Goal: Task Accomplishment & Management: Manage account settings

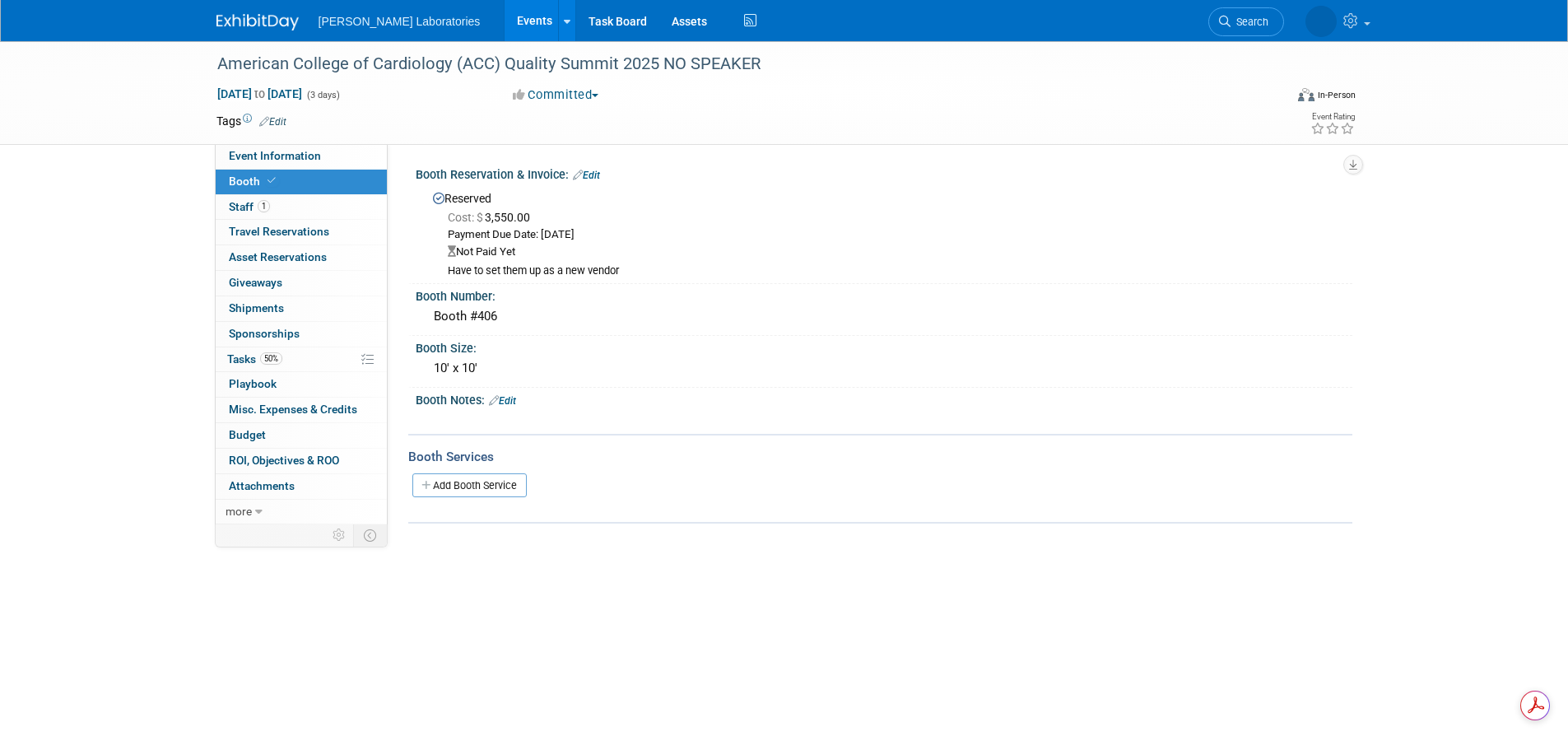
click at [505, 20] on link "Events" at bounding box center [535, 20] width 60 height 41
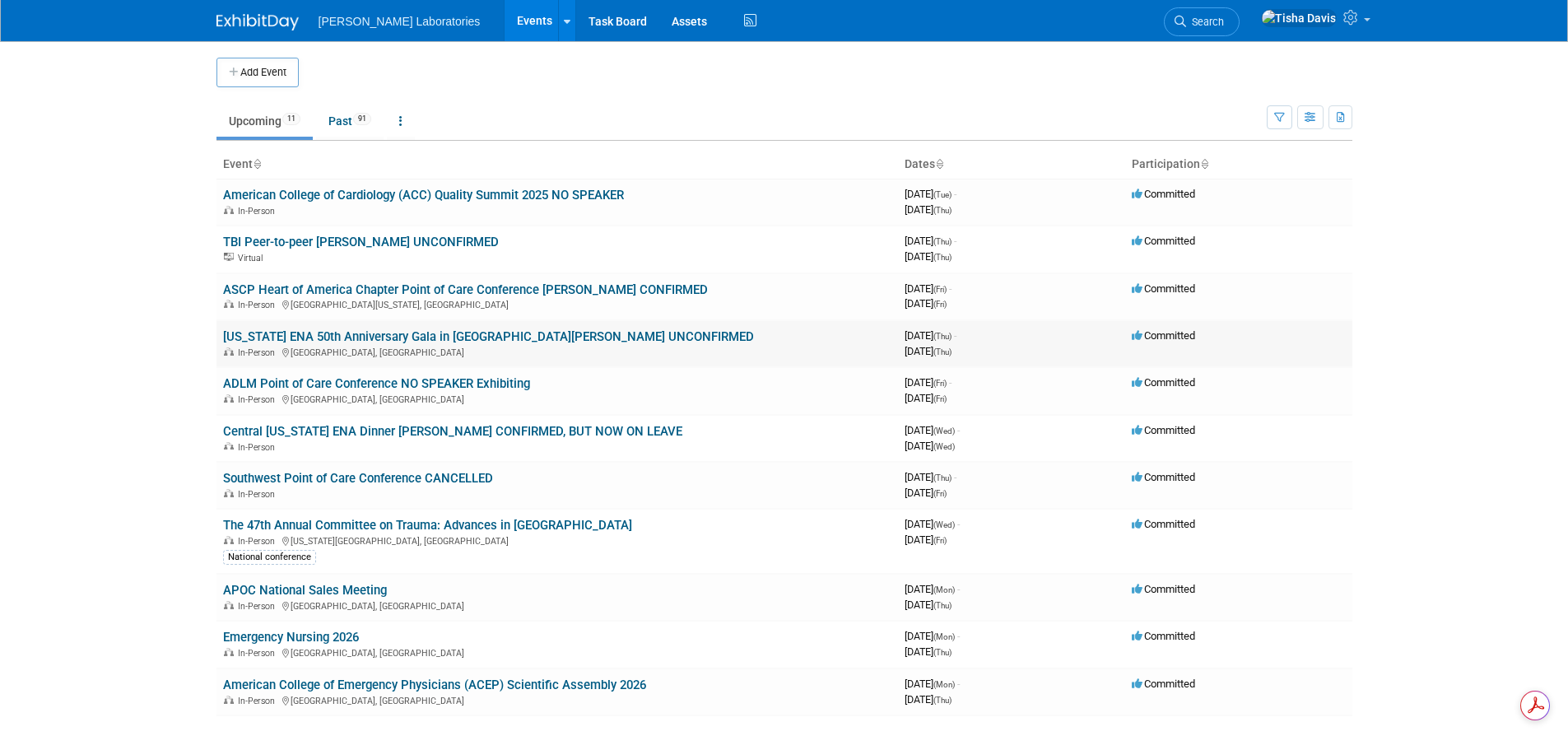
click at [388, 336] on link "[US_STATE] ENA 50th Anniversary Gala in [GEOGRAPHIC_DATA][PERSON_NAME] UNCONFIR…" at bounding box center [488, 336] width 531 height 15
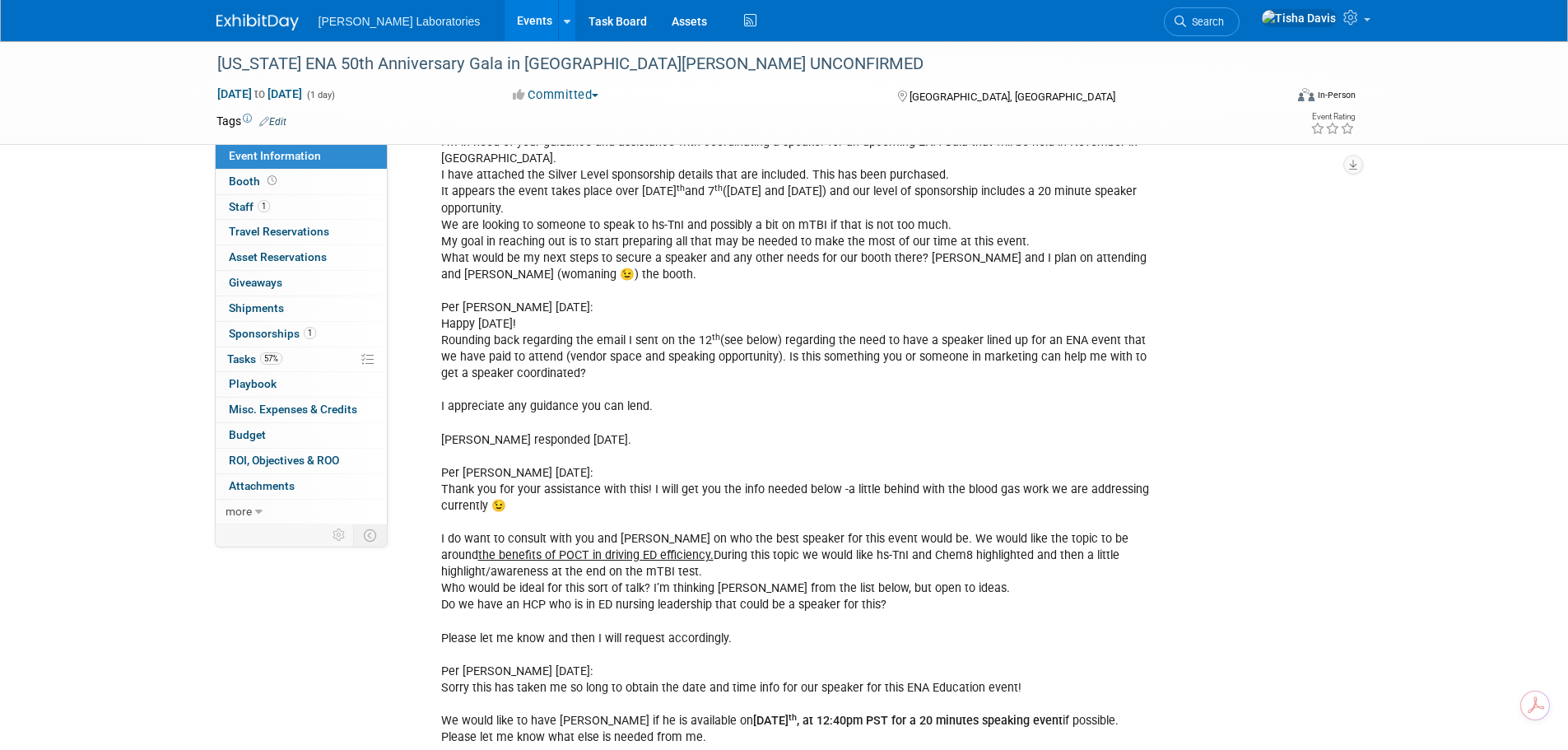
scroll to position [339, 0]
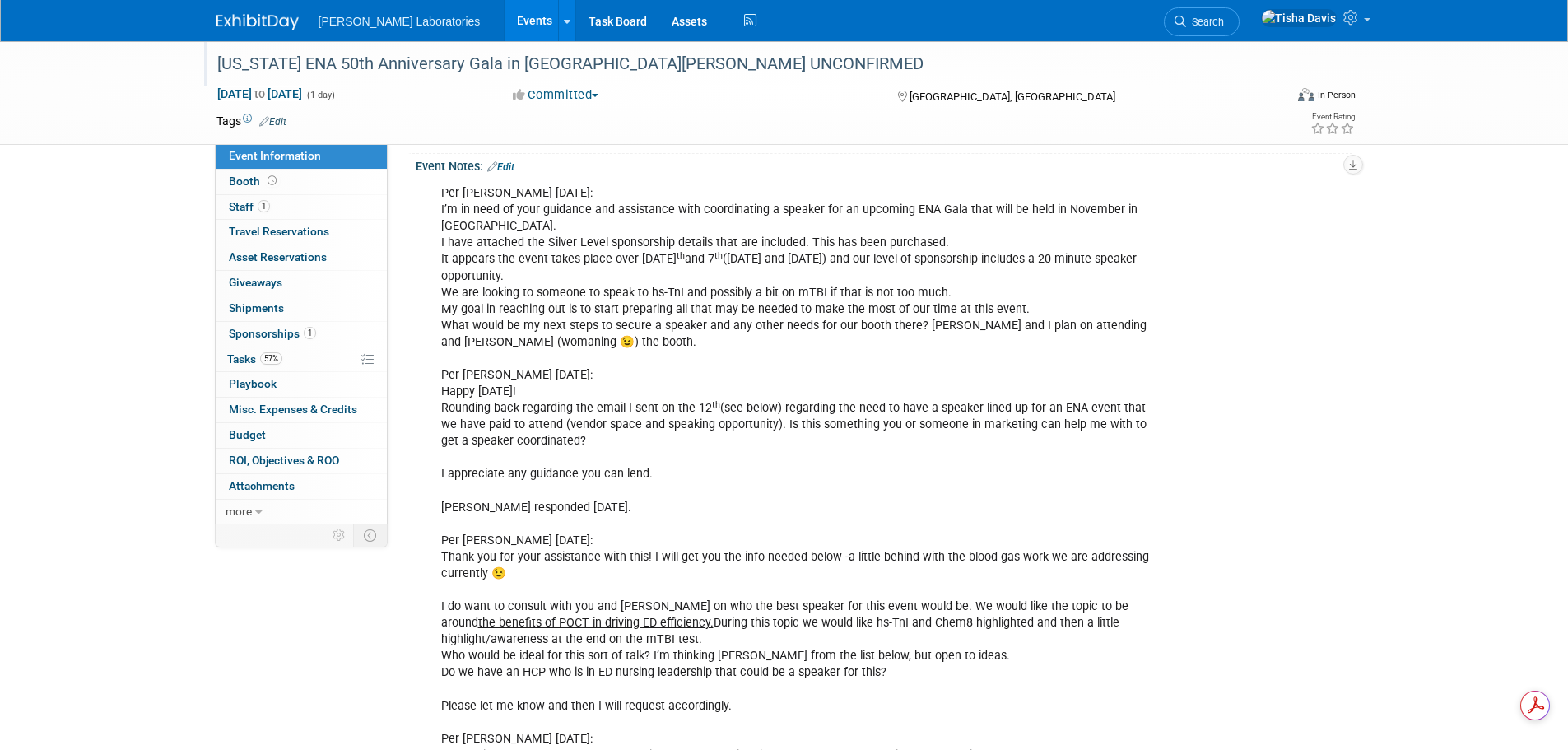
click at [674, 57] on div "[US_STATE] ENA 50th Anniversary Gala in [GEOGRAPHIC_DATA][PERSON_NAME] UNCONFIR…" at bounding box center [735, 65] width 1047 height 30
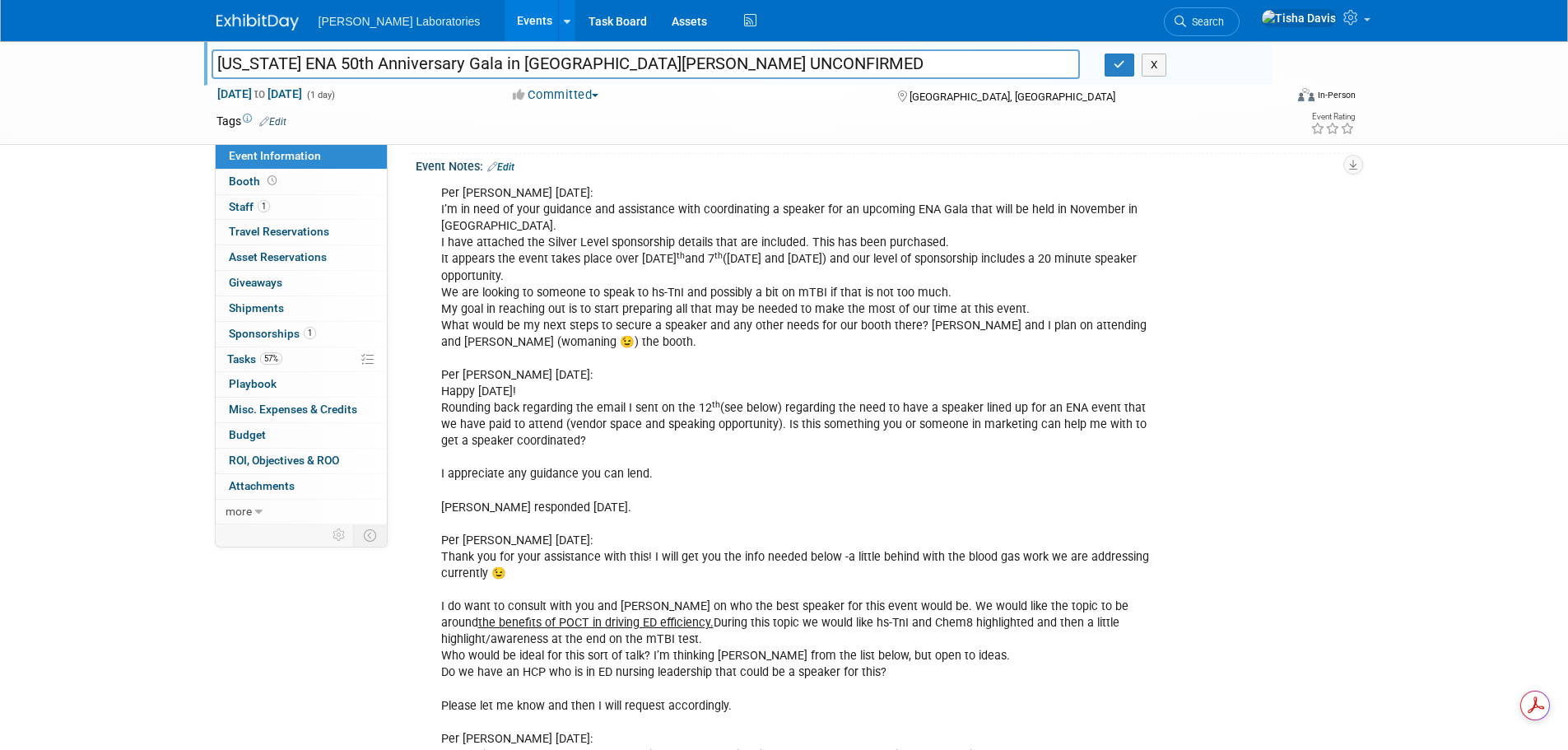
click at [674, 57] on input "[US_STATE] ENA 50th Anniversary Gala in [GEOGRAPHIC_DATA][PERSON_NAME] UNCONFIR…" at bounding box center [646, 64] width 869 height 29
type input "[US_STATE] ENA 50th Anniversary Gala in [GEOGRAPHIC_DATA][PERSON_NAME] CONFIRMED"
click at [1115, 67] on icon "button" at bounding box center [1120, 65] width 12 height 11
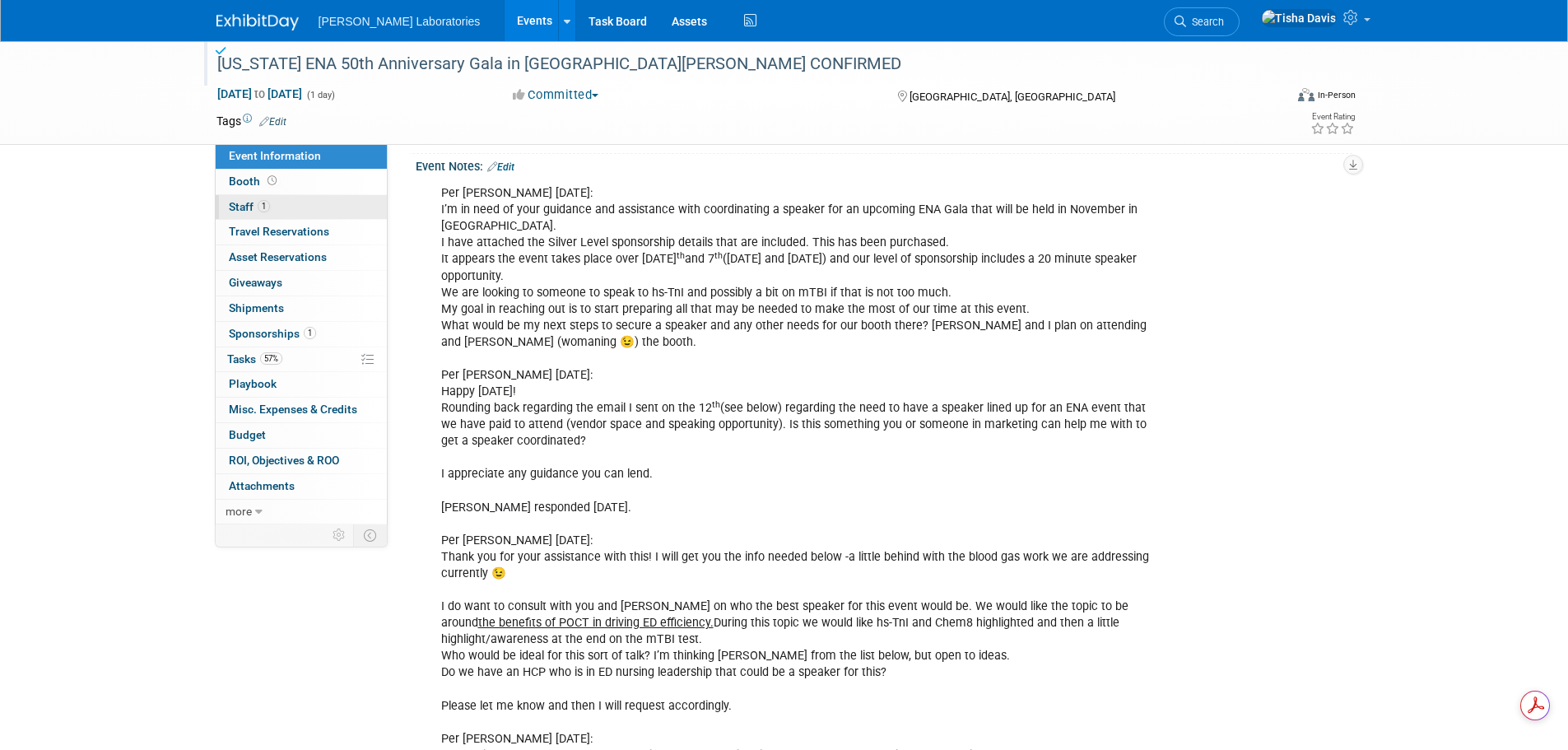
click at [242, 205] on span "Staff 1" at bounding box center [248, 206] width 41 height 13
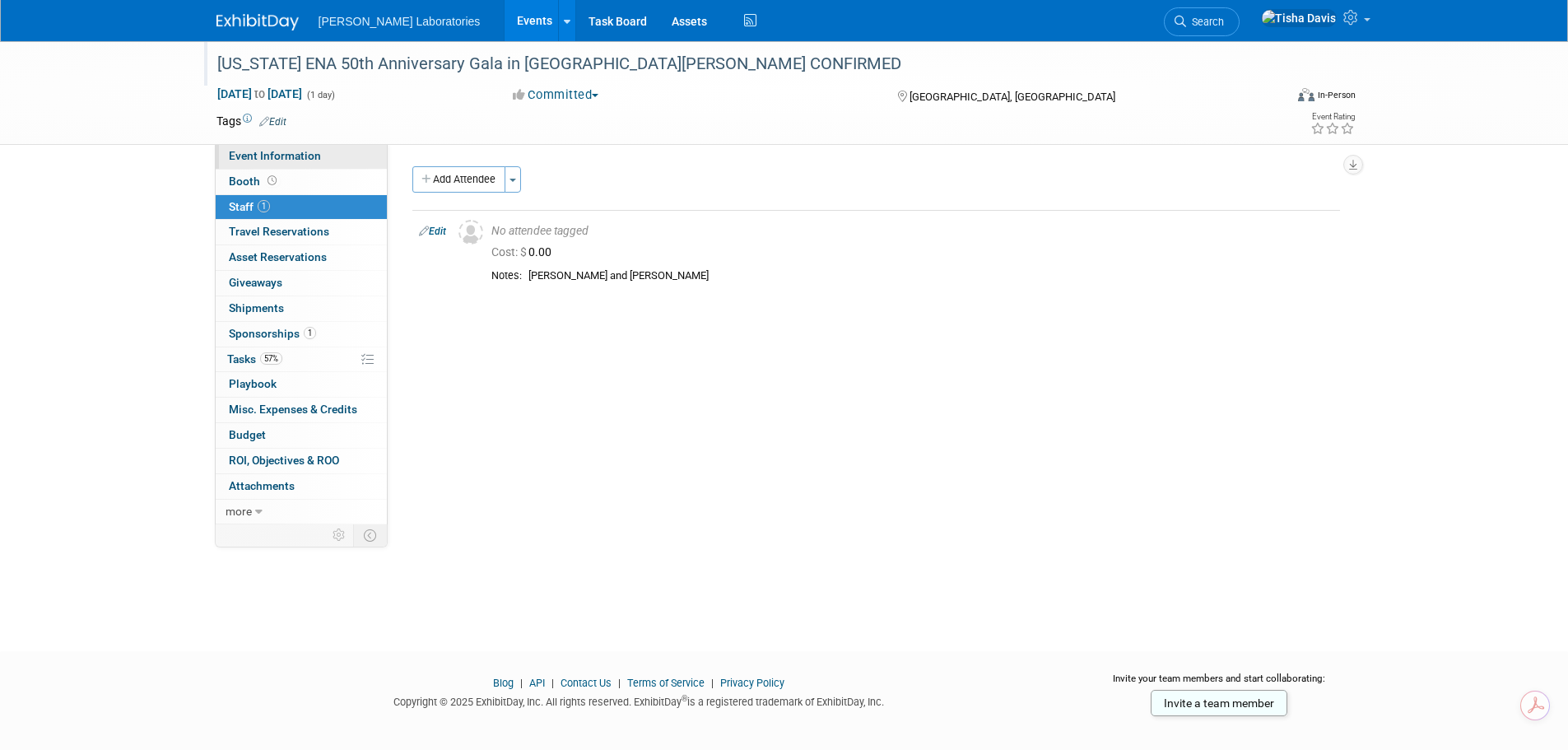
click at [264, 156] on span "Event Information" at bounding box center [274, 155] width 92 height 13
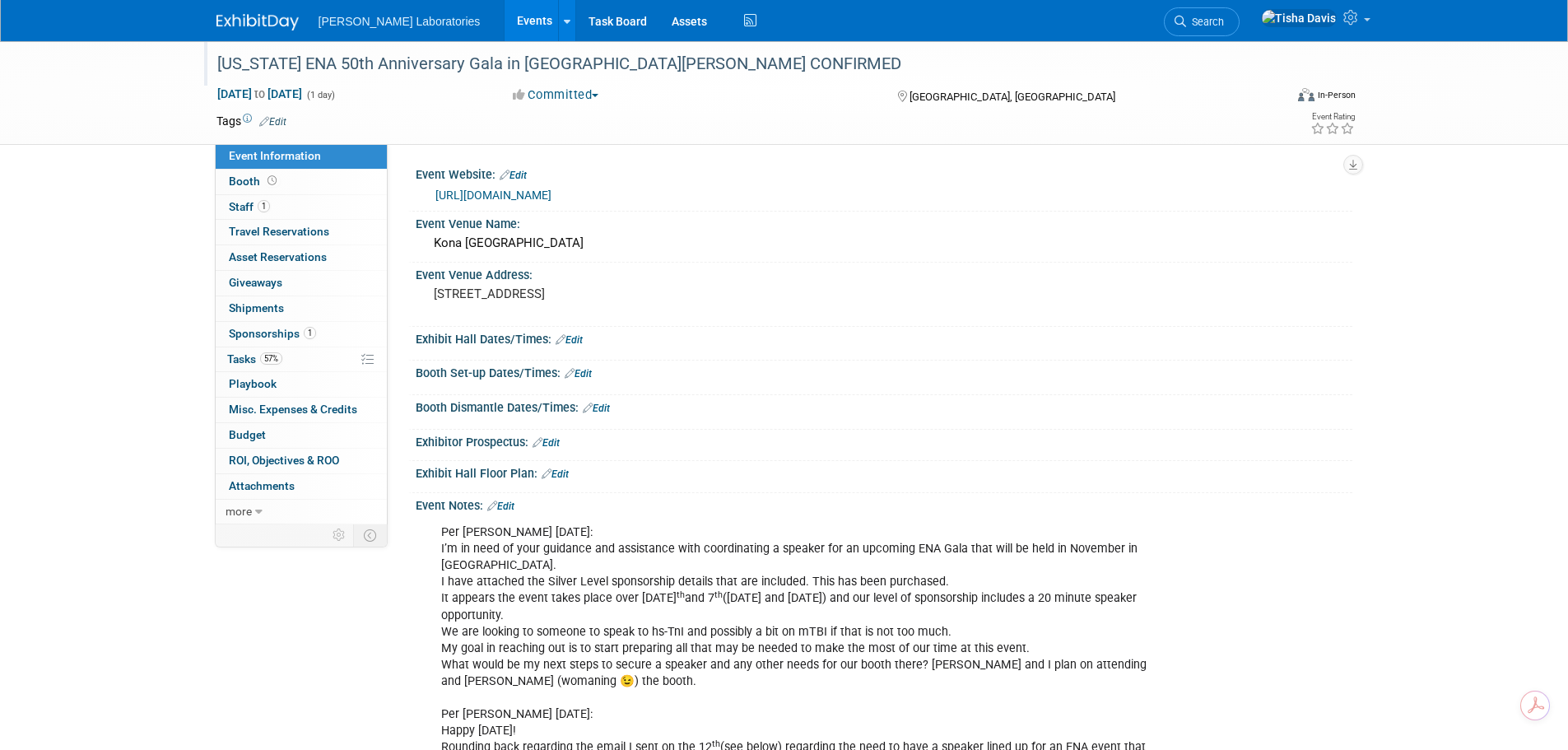
click at [507, 506] on link "Edit" at bounding box center [500, 507] width 27 height 12
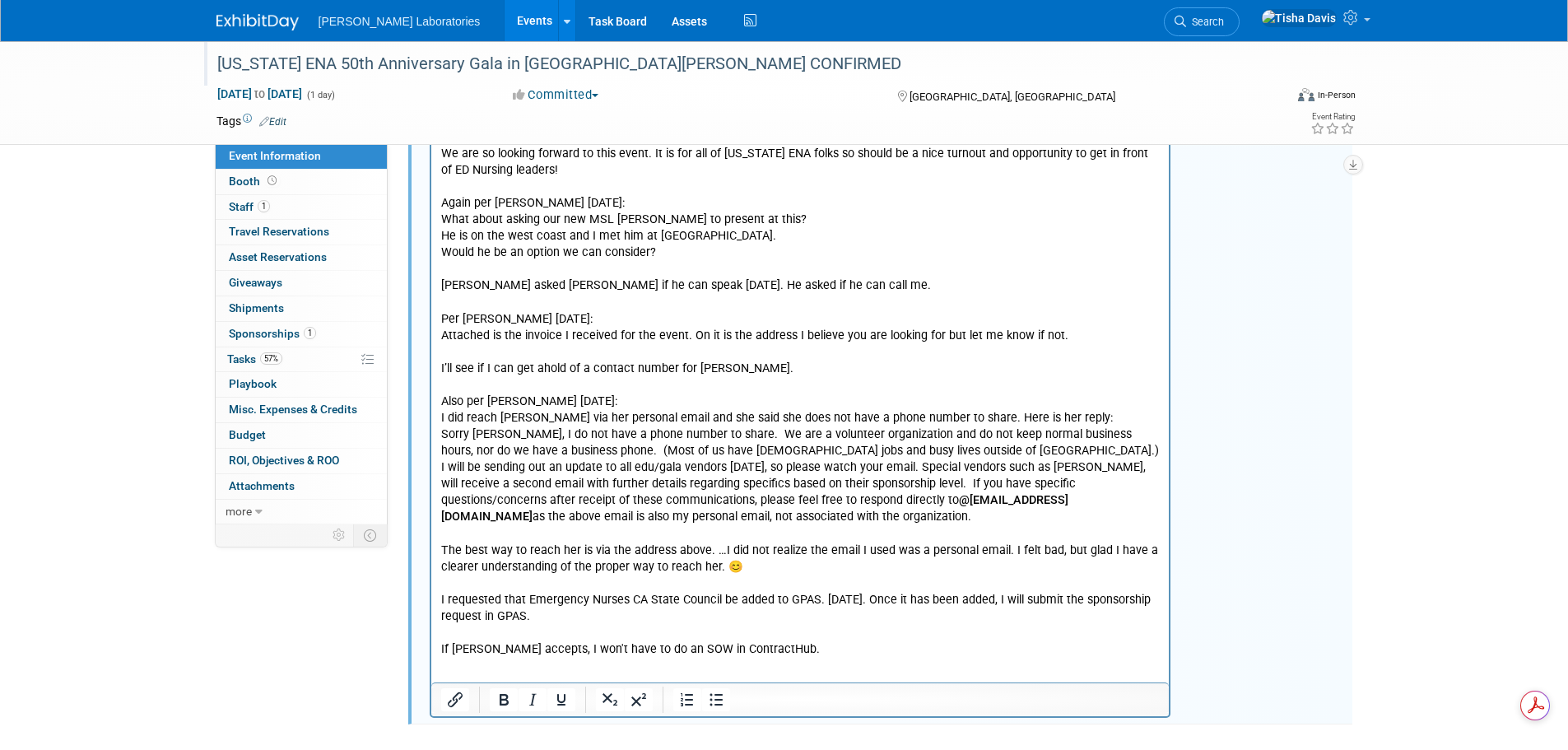
scroll to position [3067, 0]
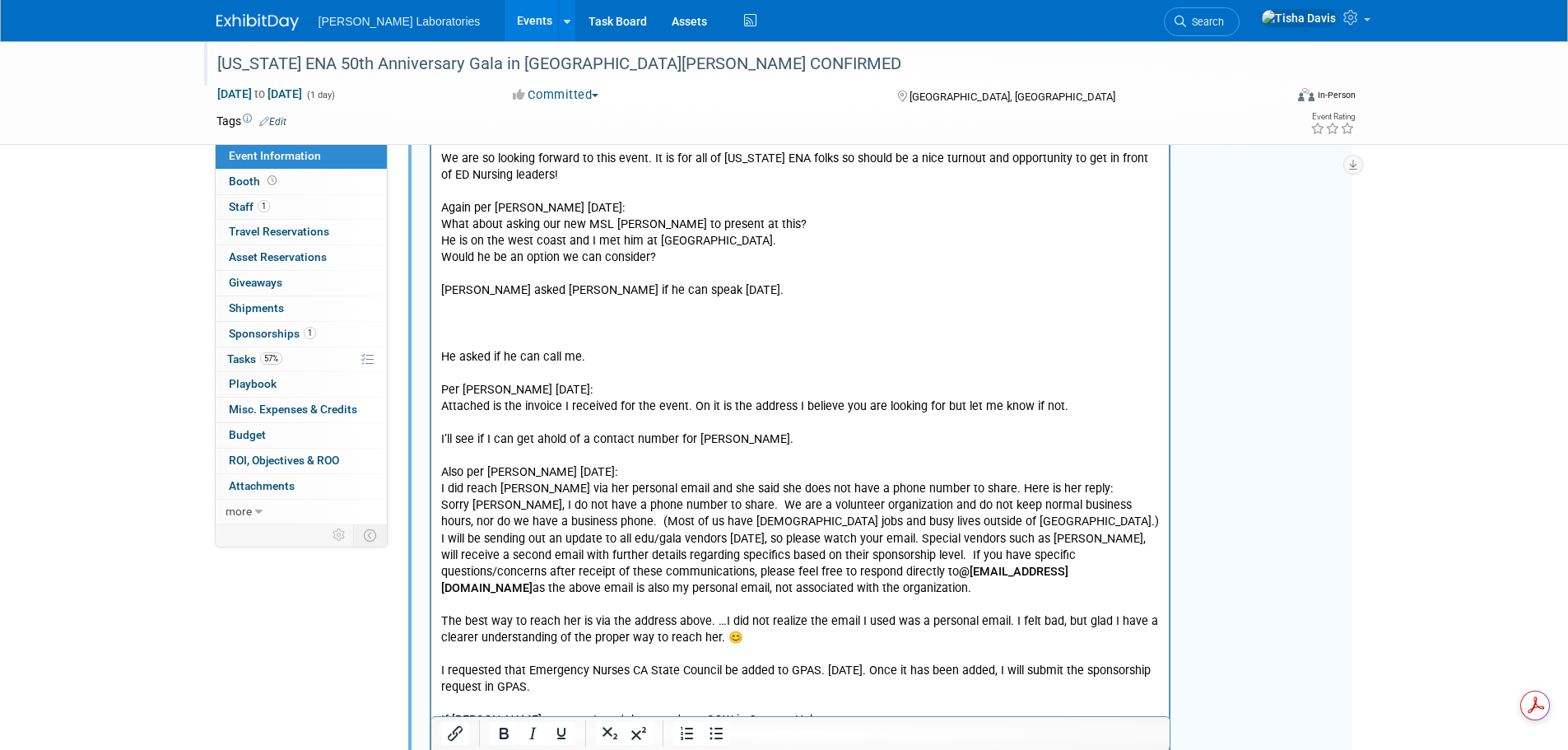
click at [454, 317] on p "Rich Text Area. Press ALT-0 for help." at bounding box center [800, 325] width 719 height 17
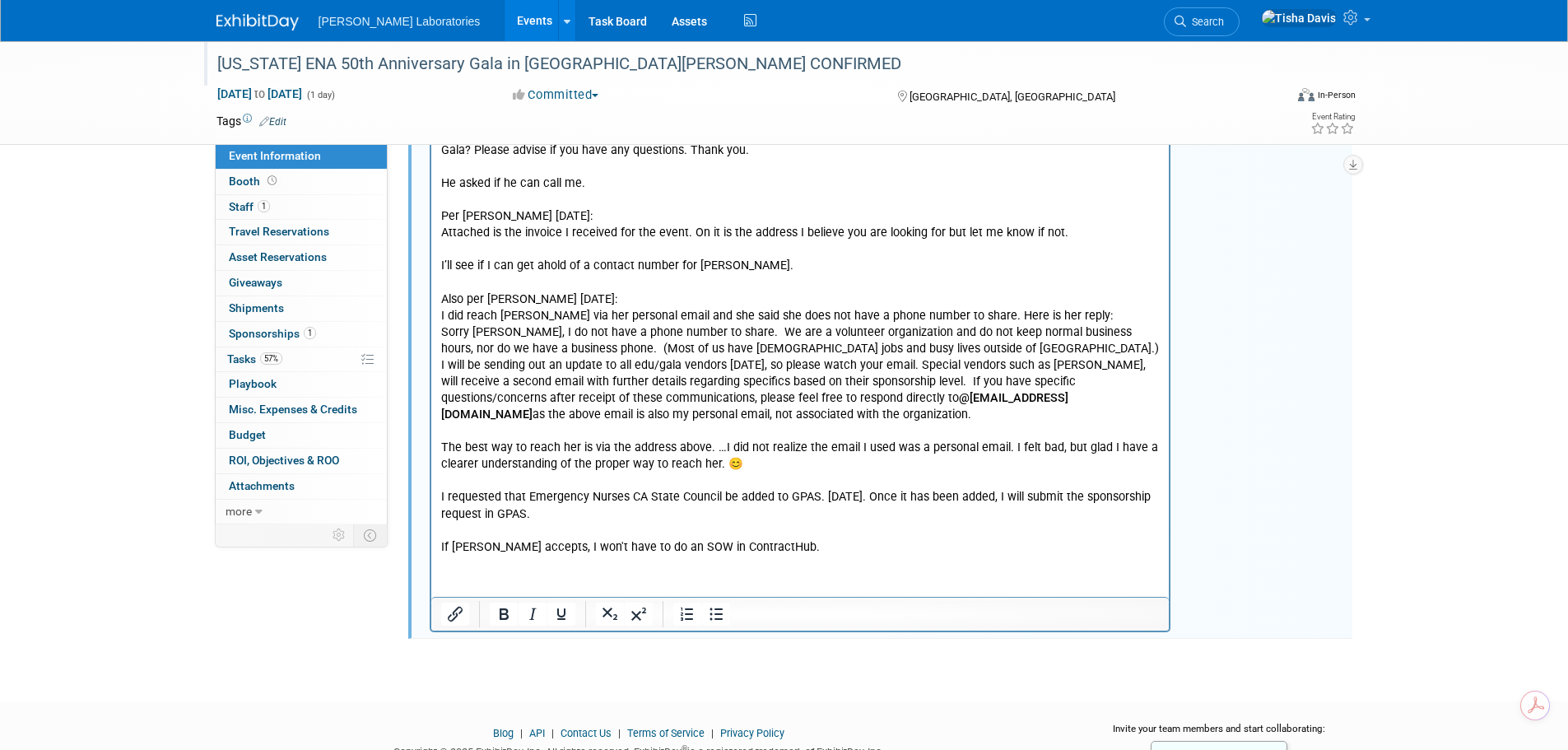
scroll to position [3373, 0]
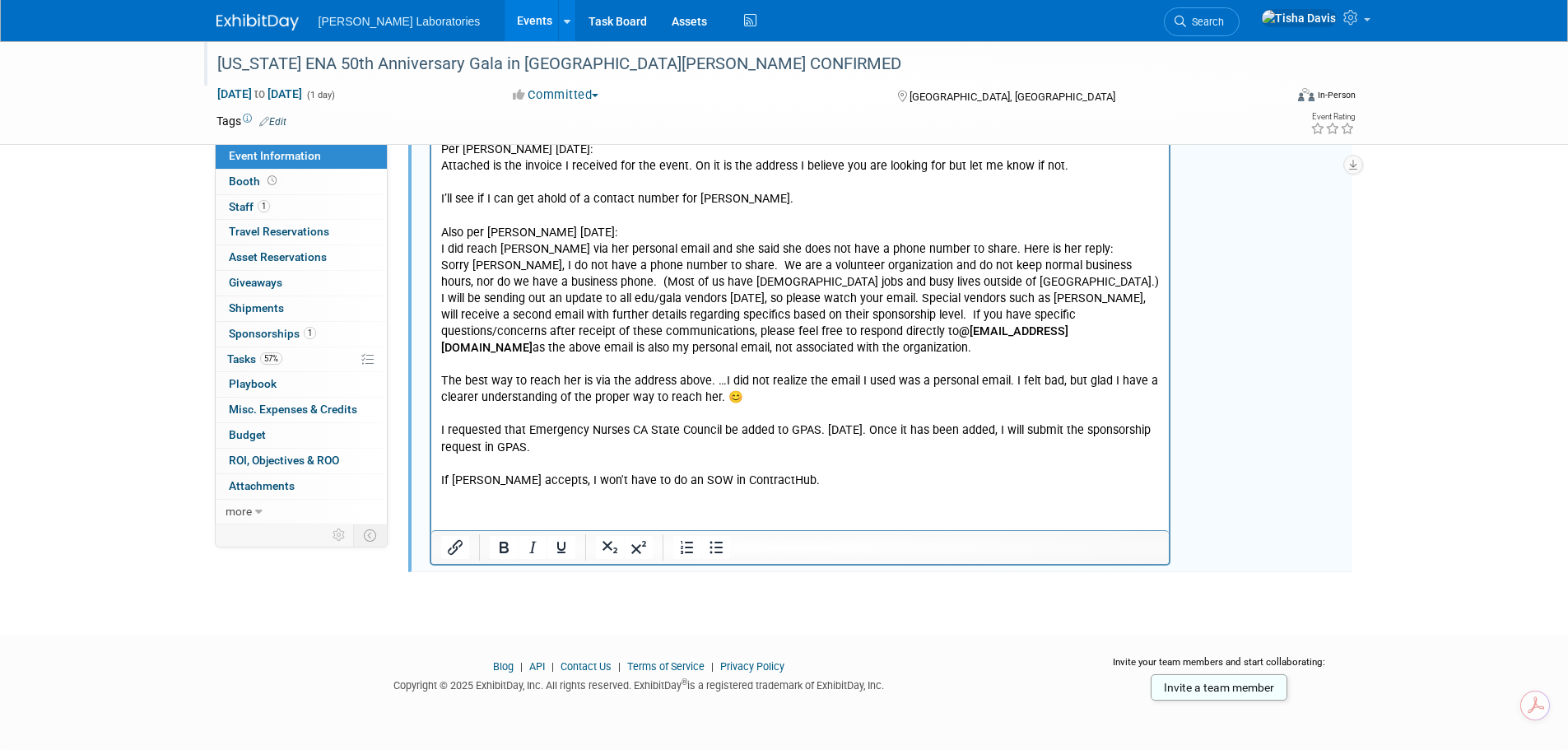
click at [812, 481] on p "He asked if he can call me. Per [PERSON_NAME] [DATE]: Attached is the invoice I…" at bounding box center [800, 299] width 719 height 380
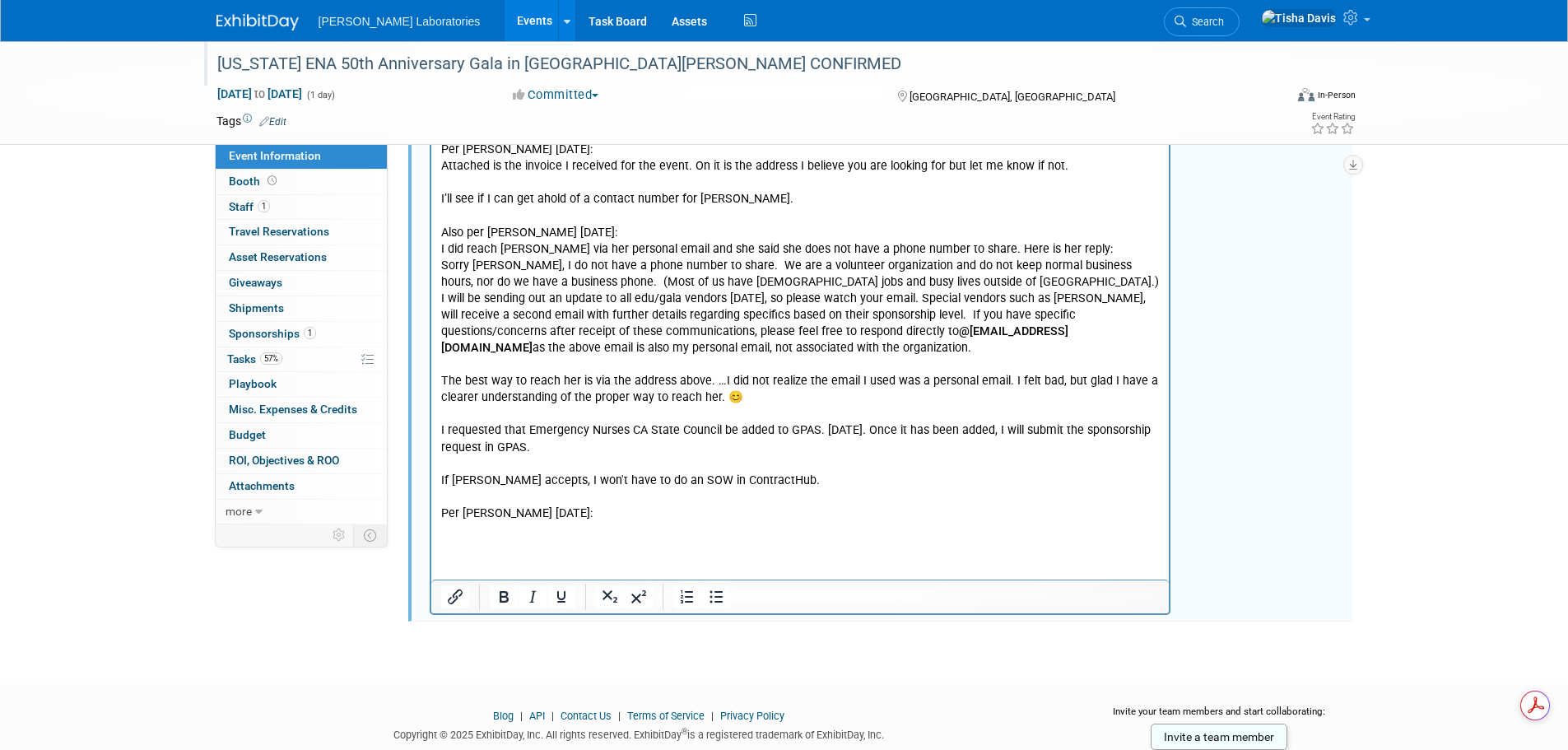
click at [458, 533] on p "Rich Text Area. Press ALT-0 for help." at bounding box center [800, 530] width 719 height 17
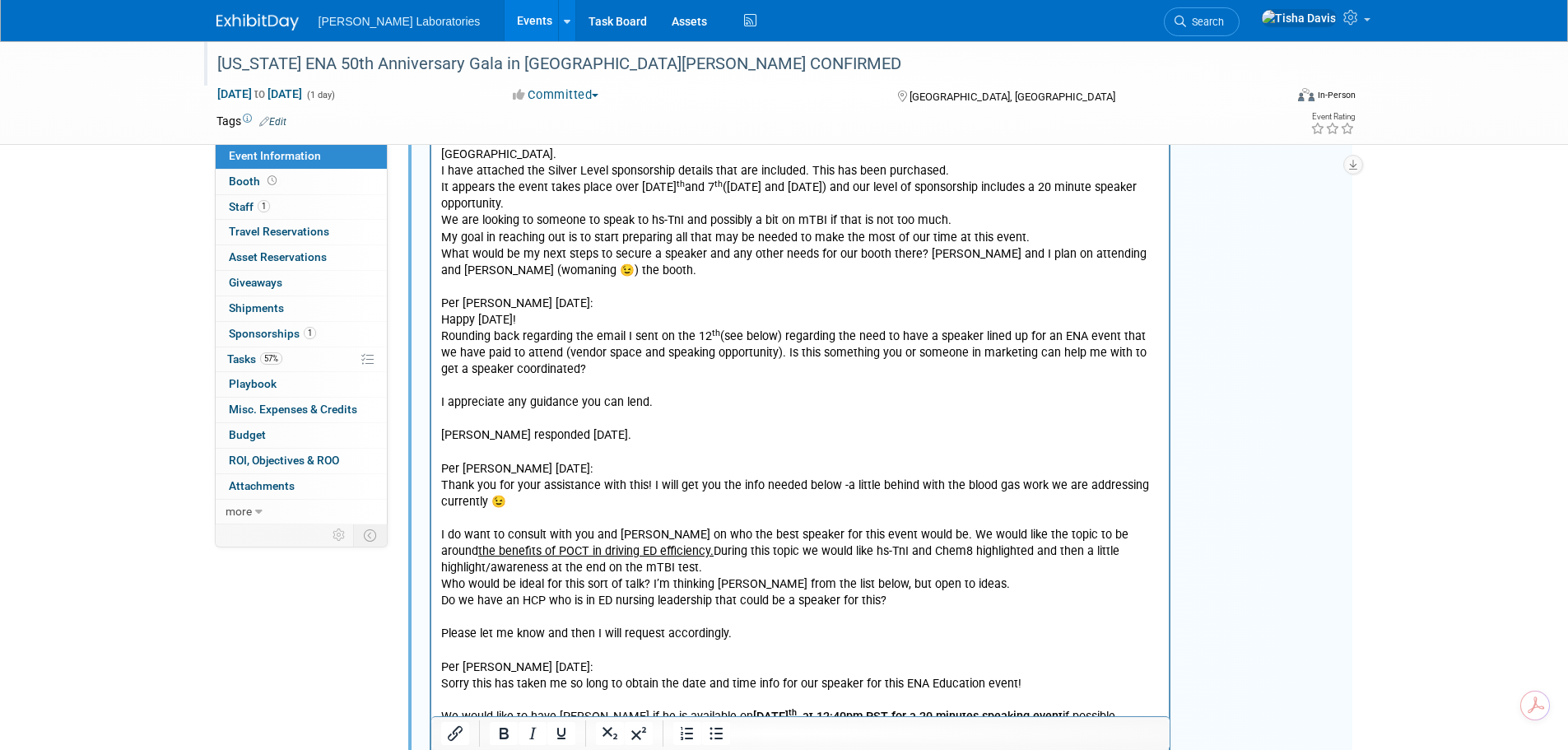
scroll to position [81, 0]
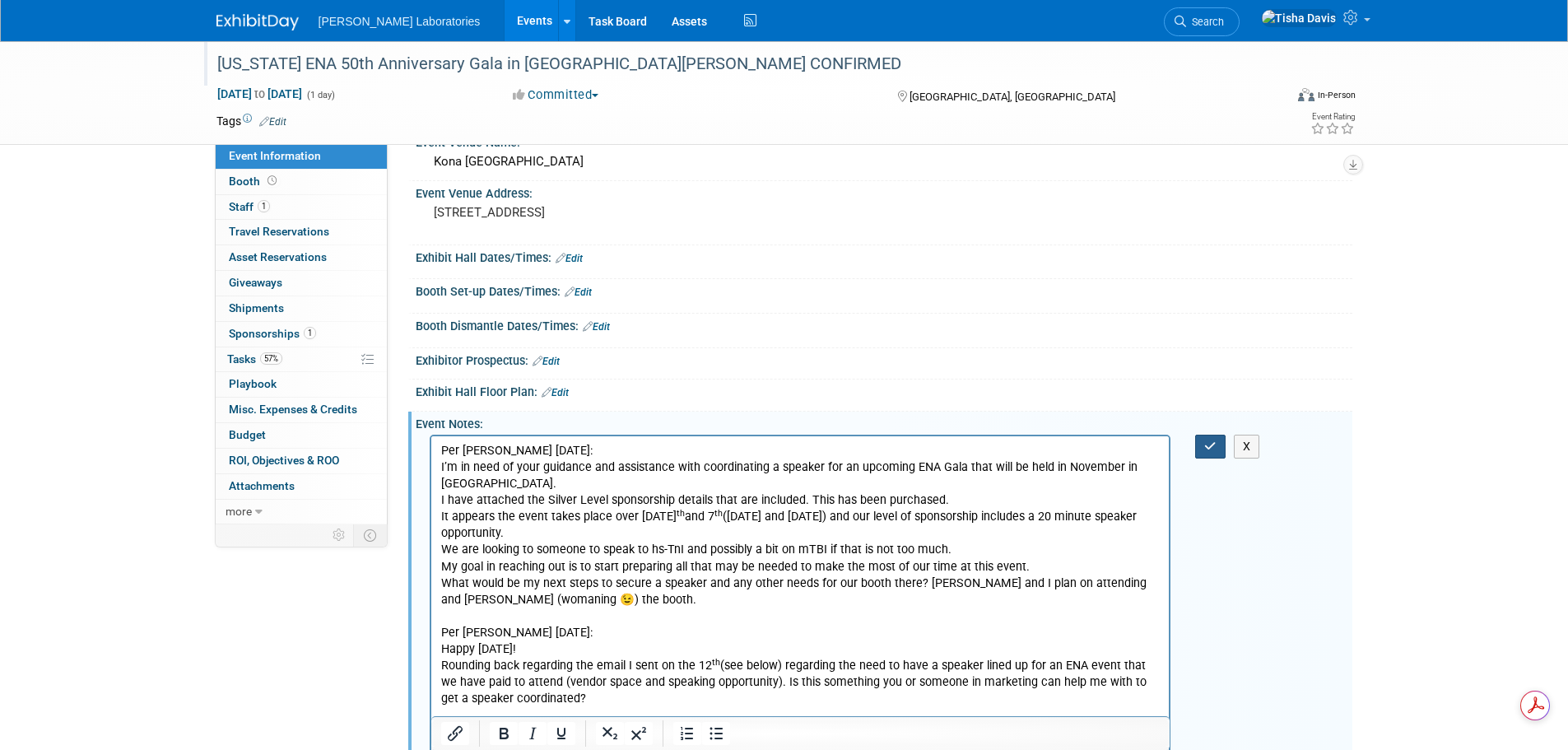
click at [1203, 447] on button "button" at bounding box center [1210, 446] width 31 height 24
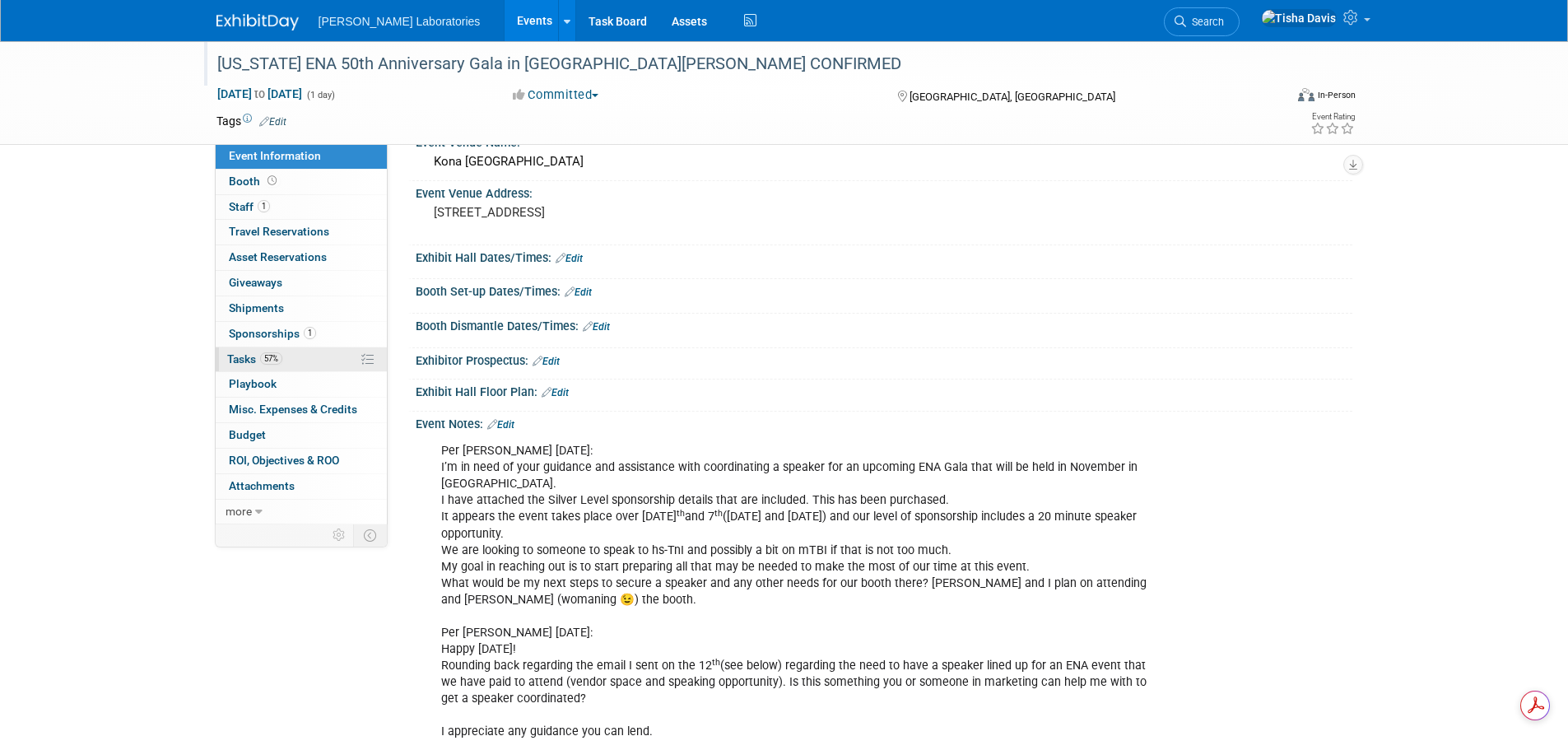
click at [249, 357] on span "Tasks 57%" at bounding box center [254, 359] width 55 height 13
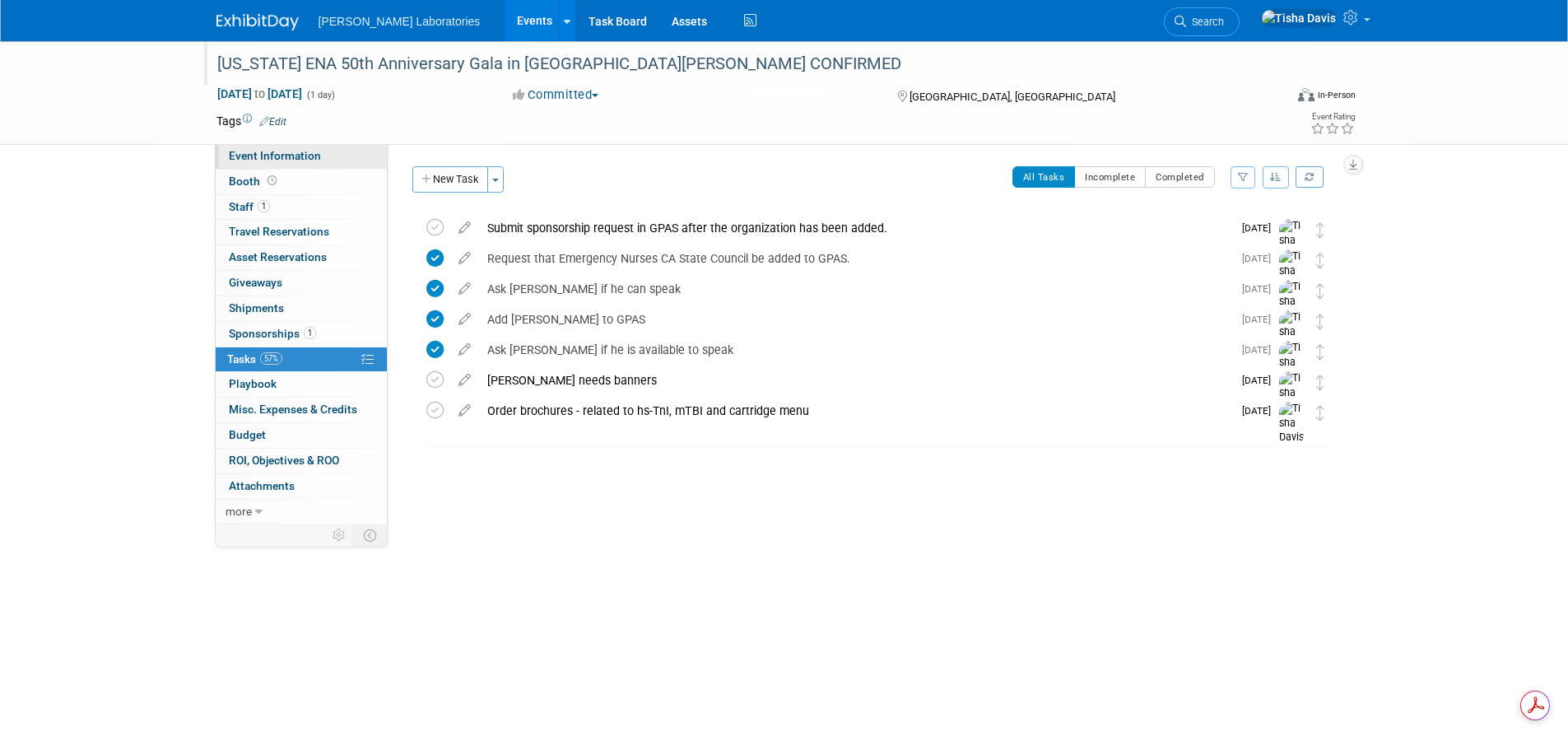
click at [272, 158] on span "Event Information" at bounding box center [274, 155] width 92 height 13
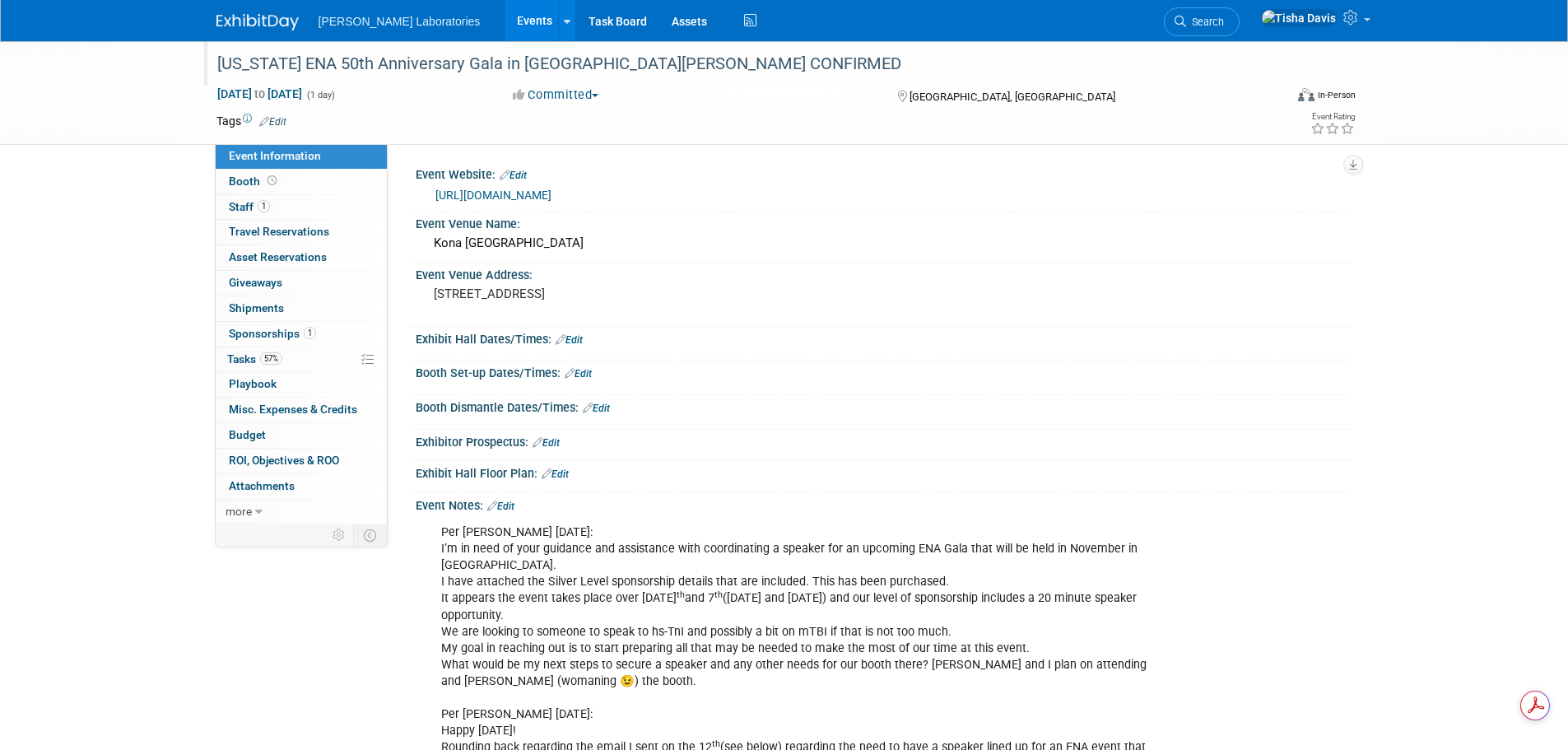
click at [512, 506] on link "Edit" at bounding box center [500, 507] width 27 height 12
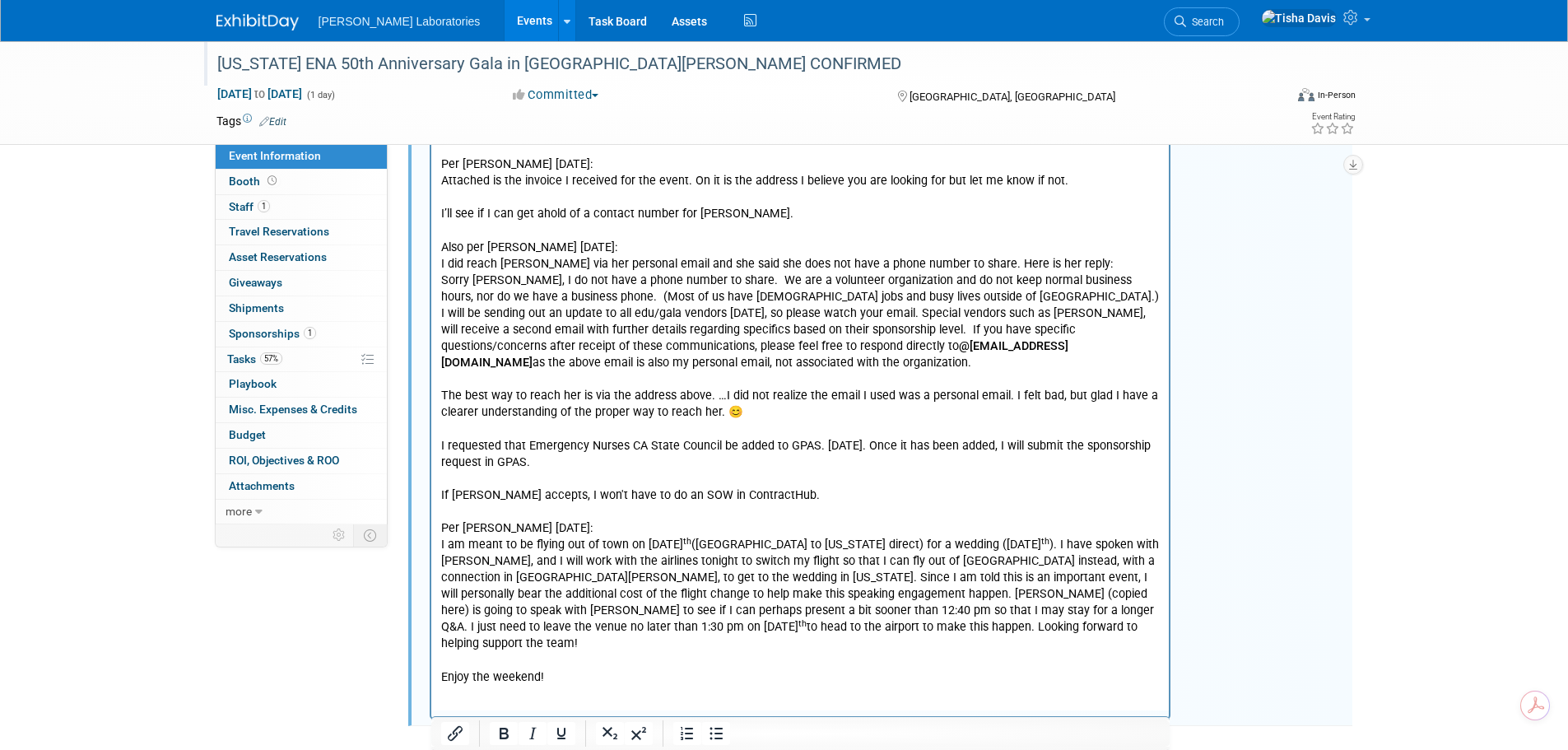
scroll to position [3409, 0]
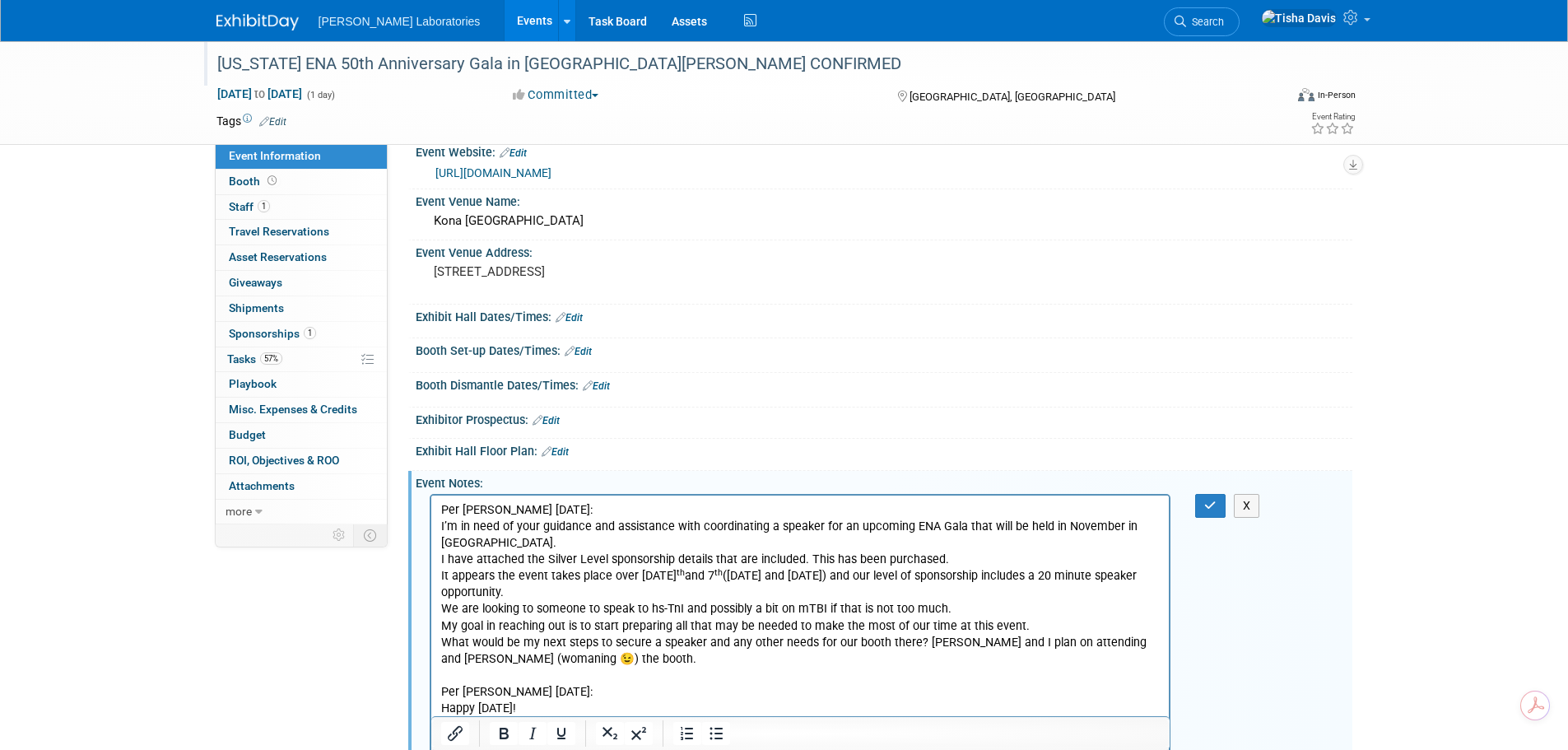
scroll to position [0, 0]
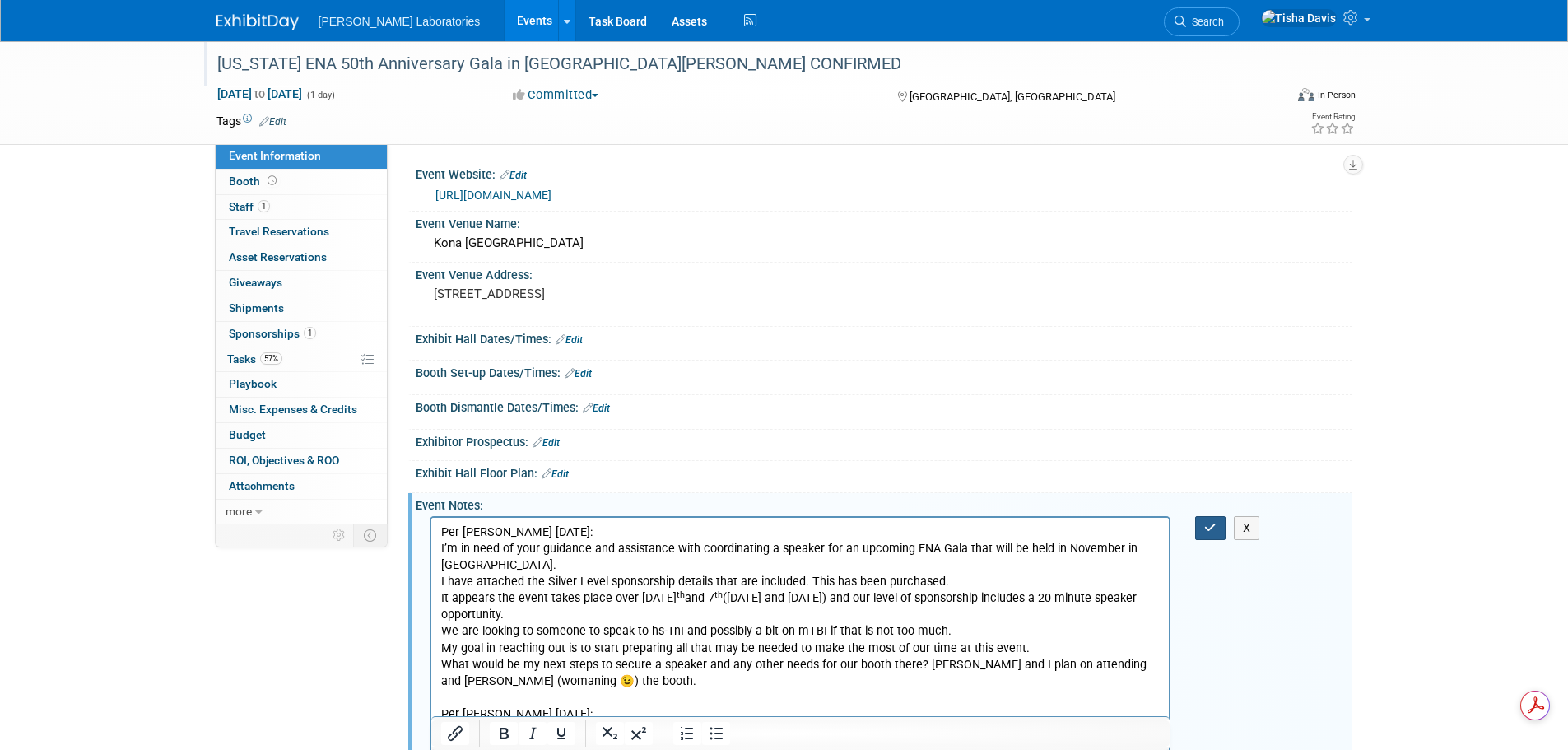
click at [1207, 525] on icon "button" at bounding box center [1210, 527] width 12 height 12
